Goal: Transaction & Acquisition: Download file/media

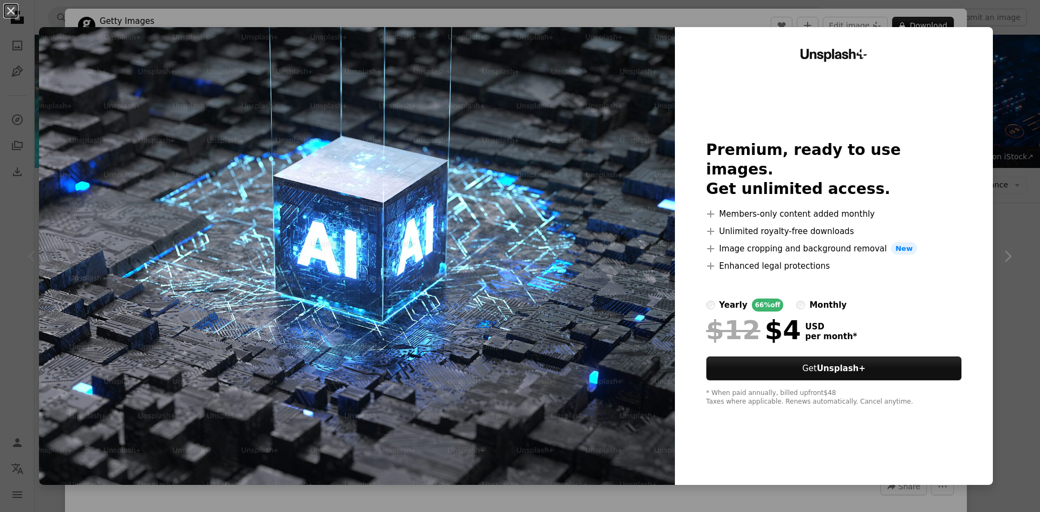
click at [997, 179] on div "An X shape Unsplash+ Premium, ready to use images. Get unlimited access. A plus…" at bounding box center [520, 256] width 1040 height 512
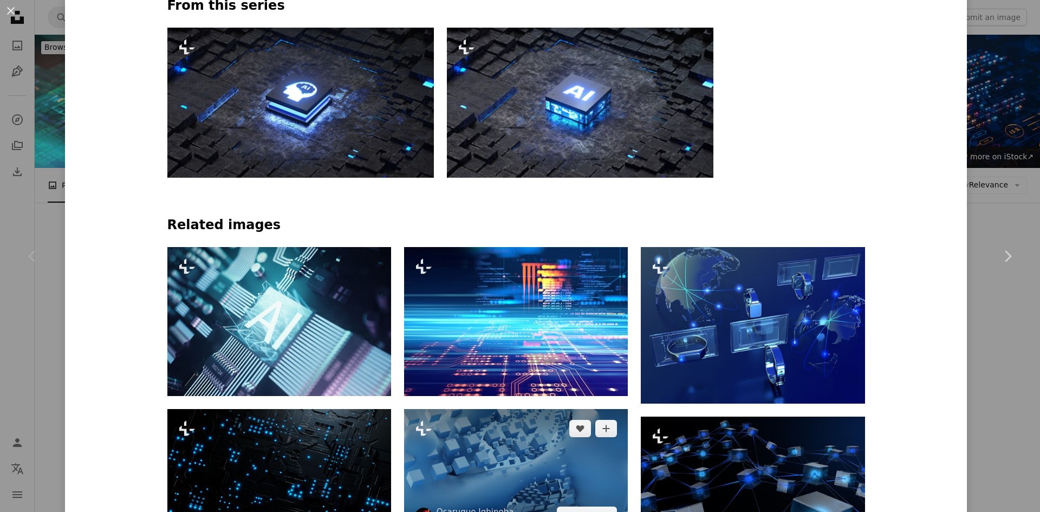
scroll to position [542, 0]
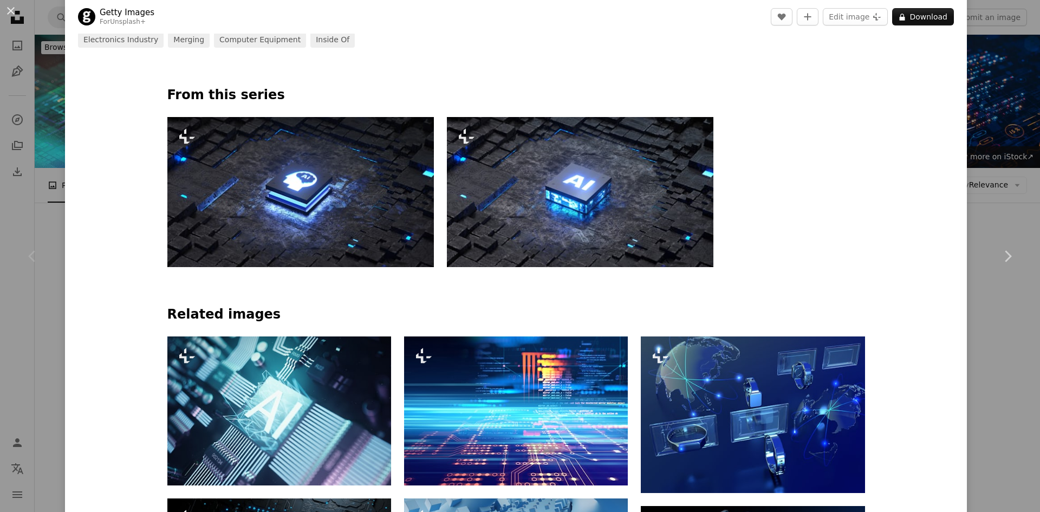
click at [275, 177] on img at bounding box center [300, 192] width 266 height 150
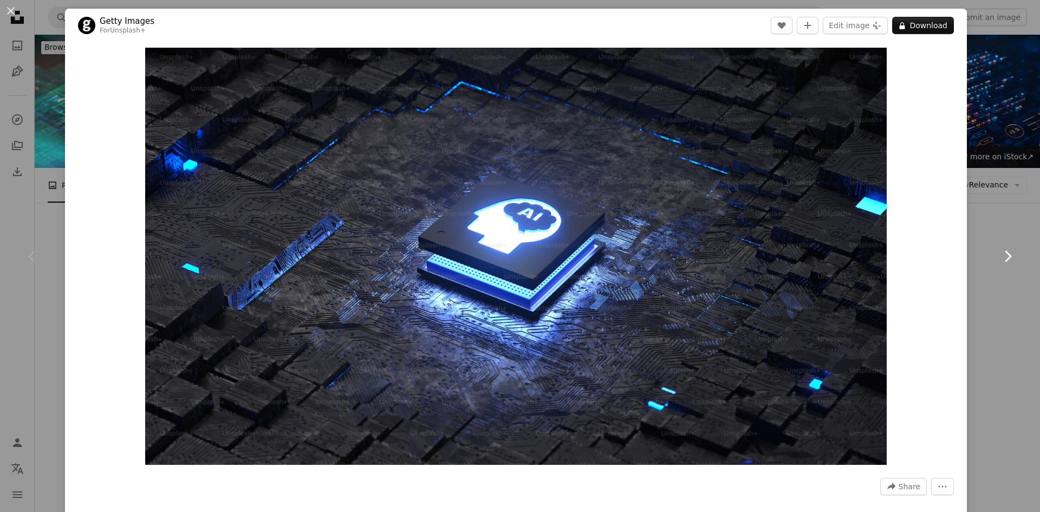
click at [999, 251] on icon "Chevron right" at bounding box center [1007, 256] width 17 height 17
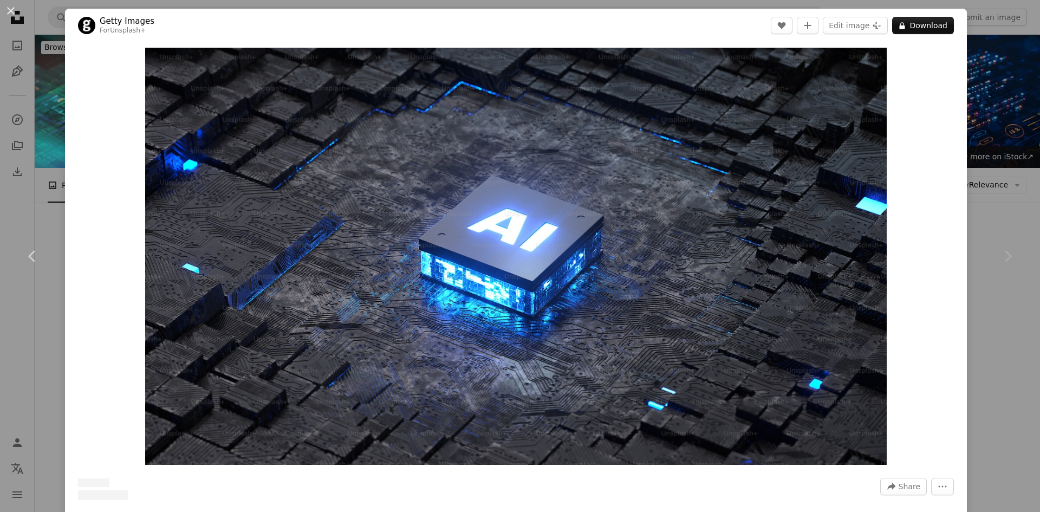
click at [974, 96] on div "An X shape Chevron left Chevron right Getty Images For Unsplash+ A heart A plus…" at bounding box center [520, 256] width 1040 height 512
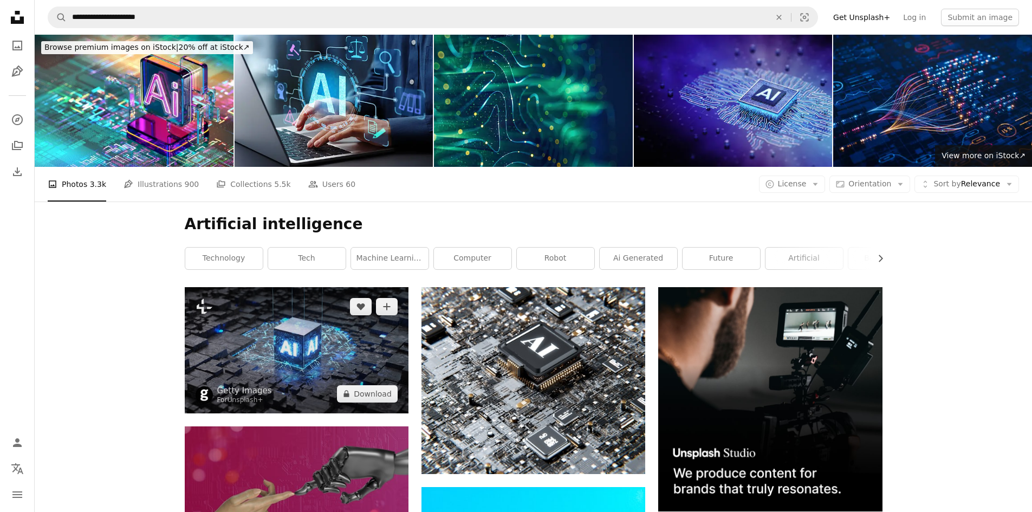
click at [303, 287] on img at bounding box center [297, 350] width 224 height 126
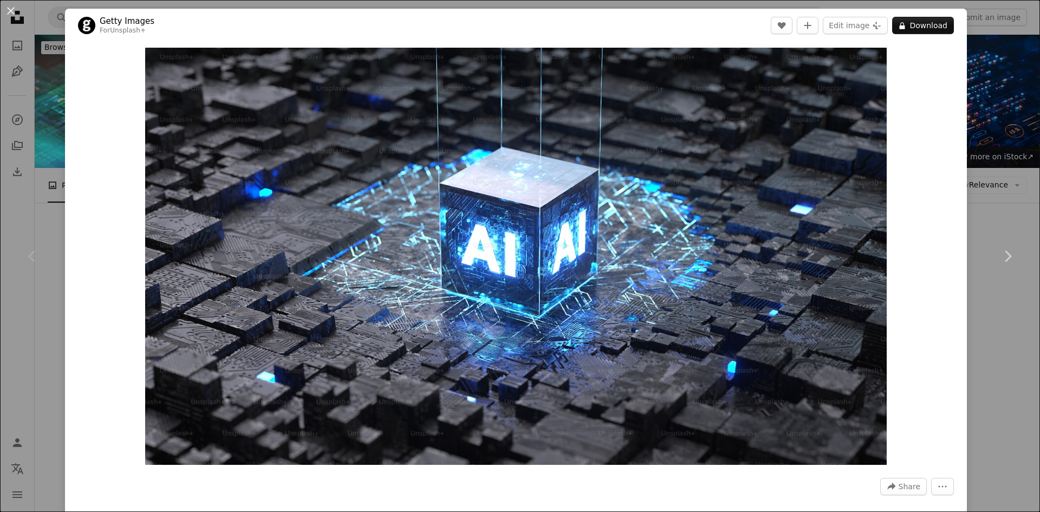
click at [1002, 156] on div "An X shape Chevron left Chevron right Getty Images For Unsplash+ A heart A plus…" at bounding box center [520, 256] width 1040 height 512
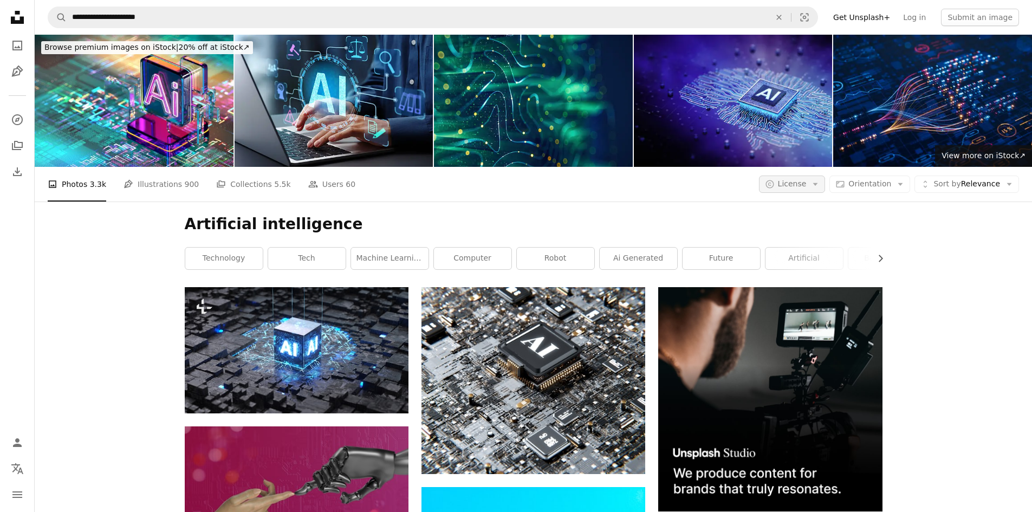
click at [818, 175] on button "A copyright icon © License Arrow down" at bounding box center [792, 183] width 67 height 17
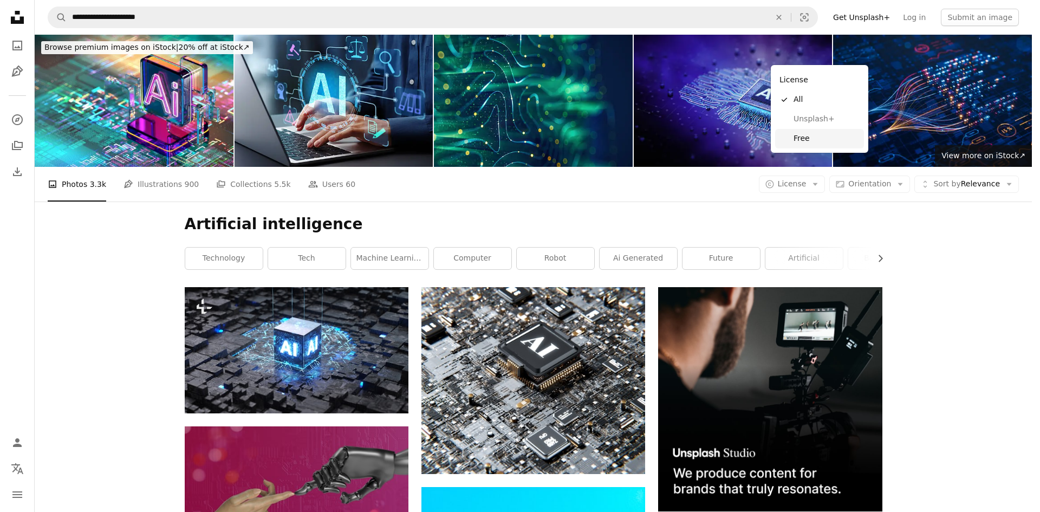
click at [806, 134] on span "Free" at bounding box center [826, 138] width 66 height 11
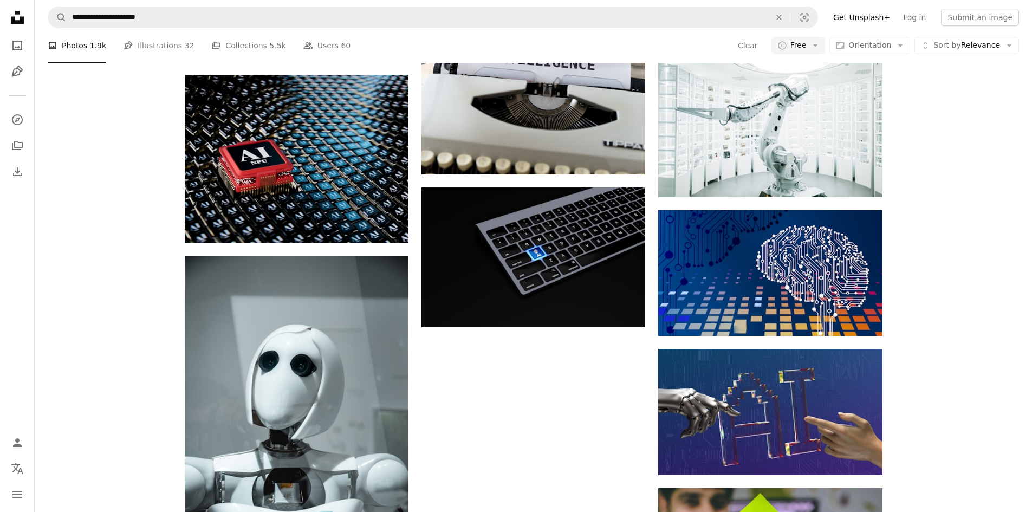
scroll to position [1300, 0]
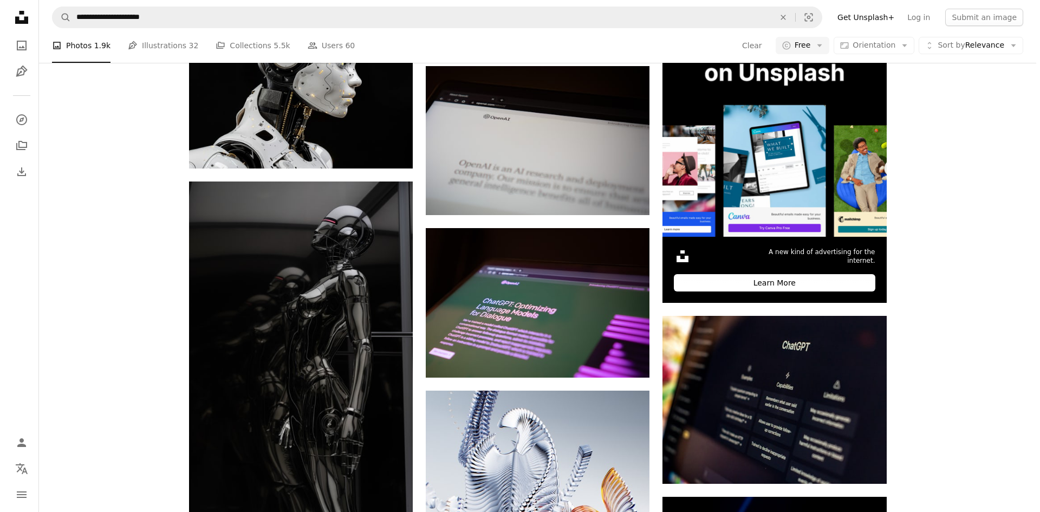
scroll to position [4116, 0]
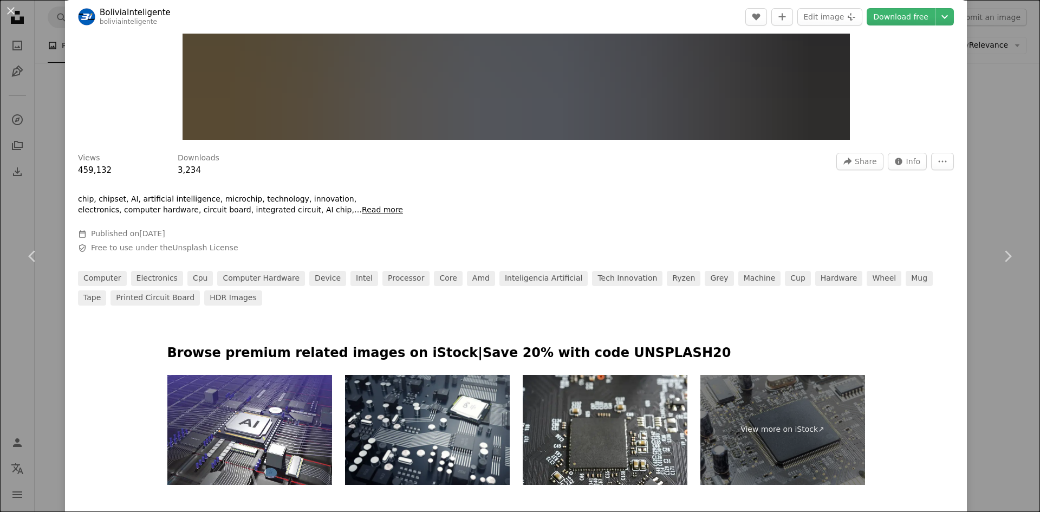
scroll to position [542, 0]
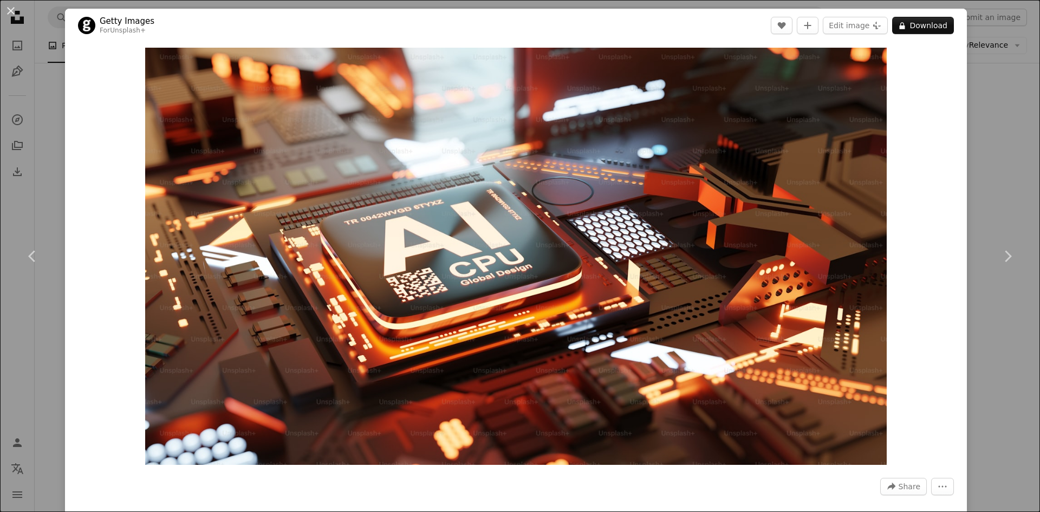
click at [983, 194] on div "An X shape Chevron left Chevron right Getty Images For Unsplash+ A heart A plus…" at bounding box center [520, 256] width 1040 height 512
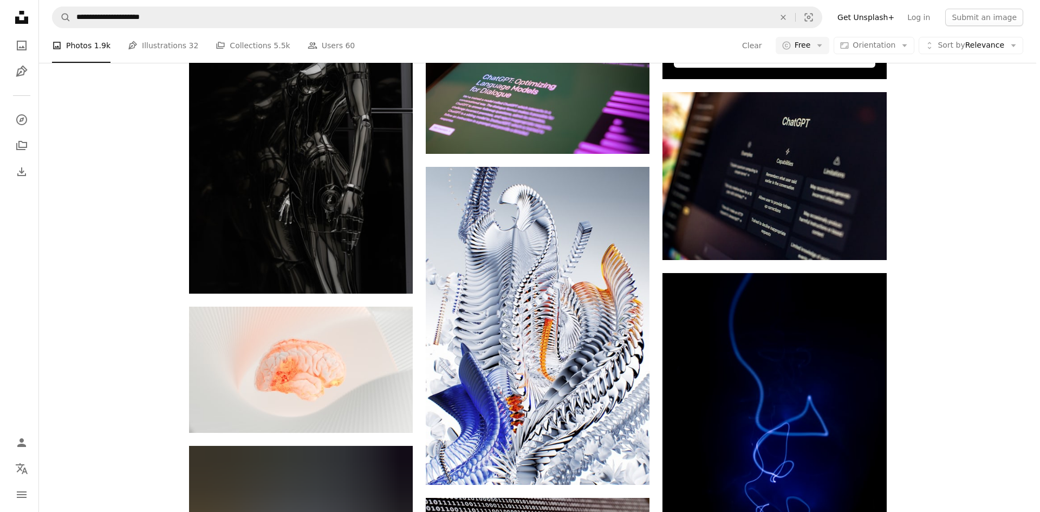
scroll to position [4116, 0]
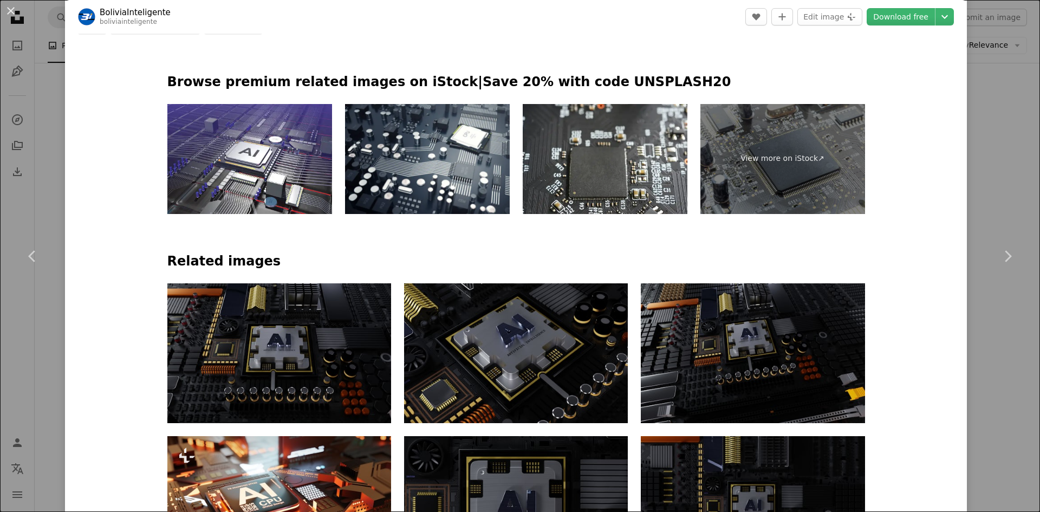
scroll to position [812, 0]
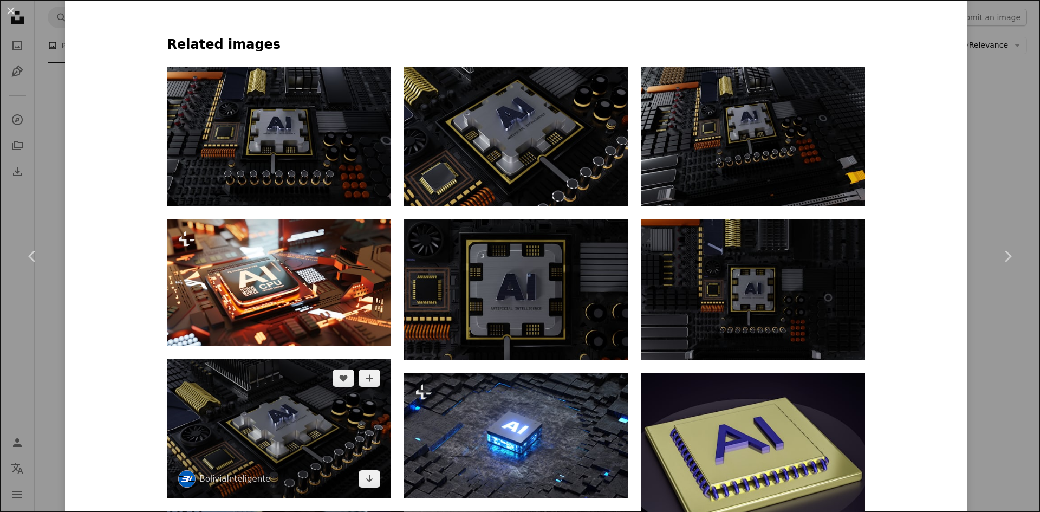
click at [318, 359] on img at bounding box center [279, 429] width 224 height 140
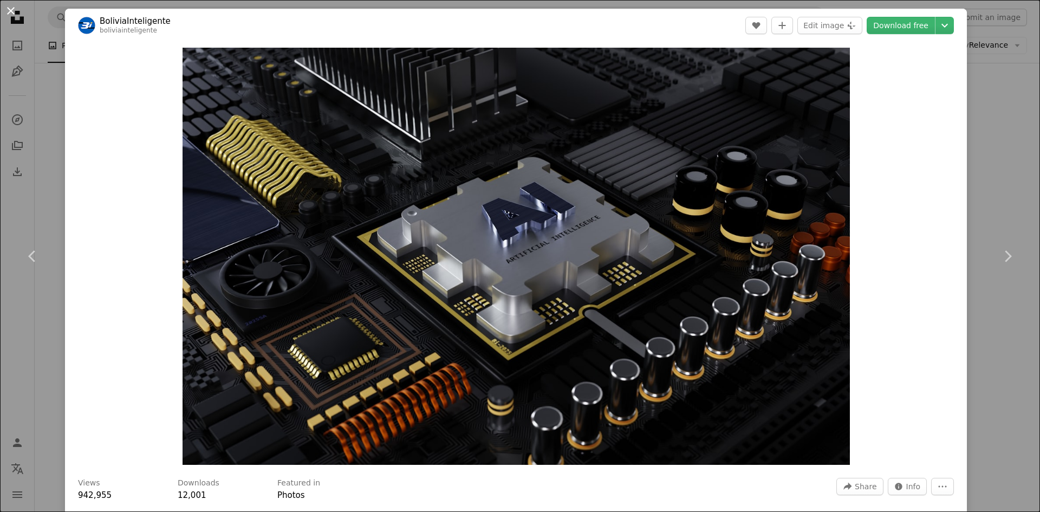
click at [17, 17] on button "An X shape" at bounding box center [10, 10] width 13 height 13
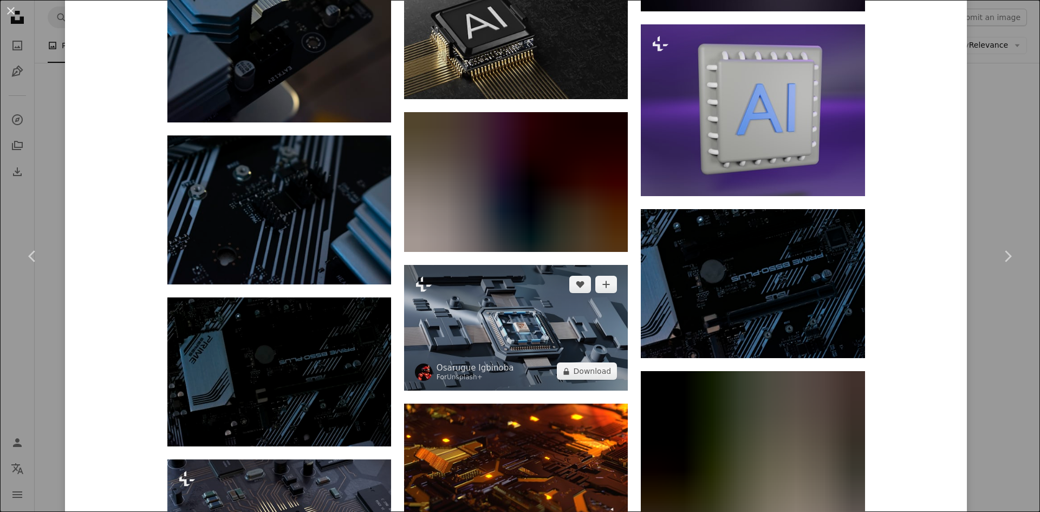
scroll to position [1354, 0]
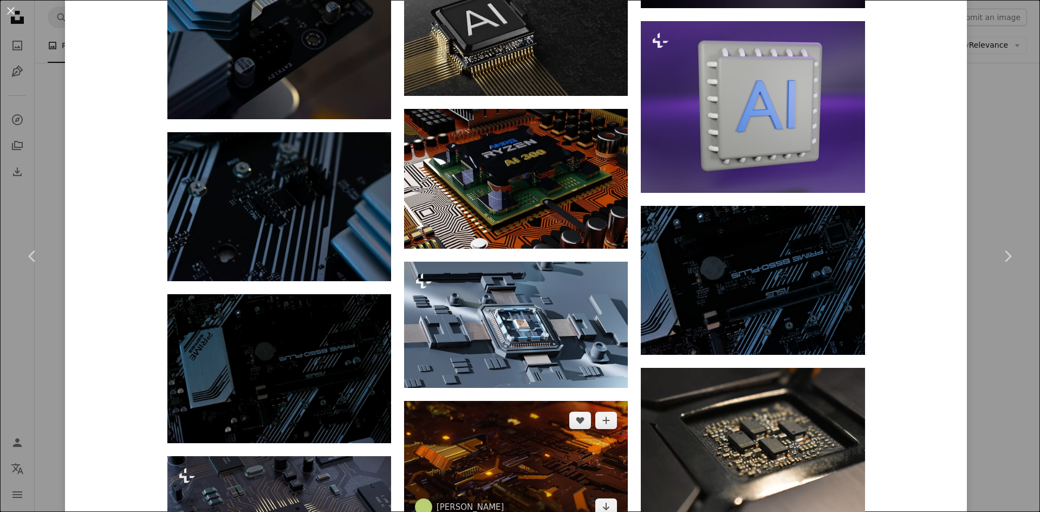
click at [521, 401] on img at bounding box center [516, 464] width 224 height 126
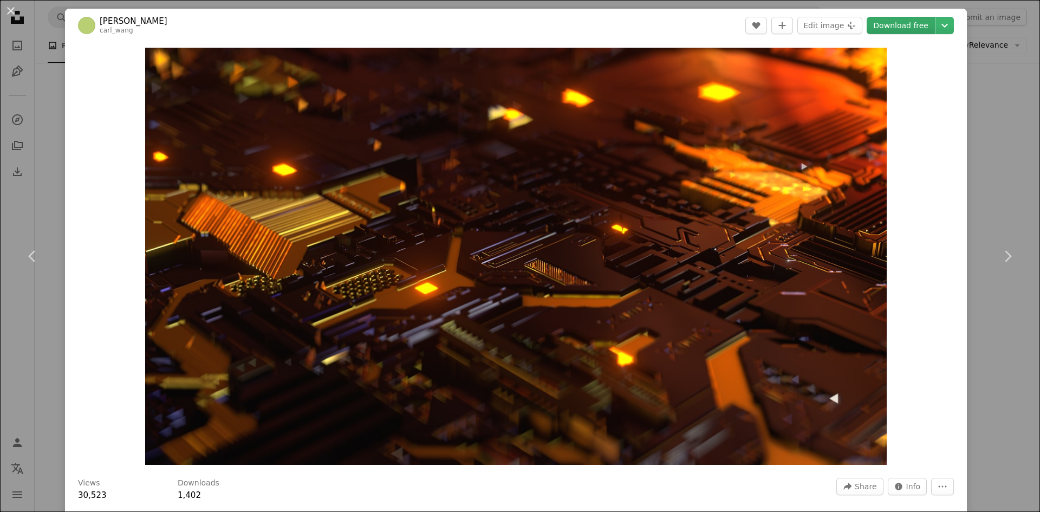
click at [894, 32] on link "Download free" at bounding box center [901, 25] width 68 height 17
